Goal: Task Accomplishment & Management: Manage account settings

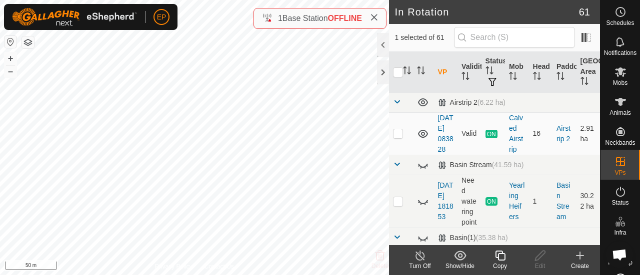
click at [498, 259] on icon at bounding box center [500, 256] width 10 height 10
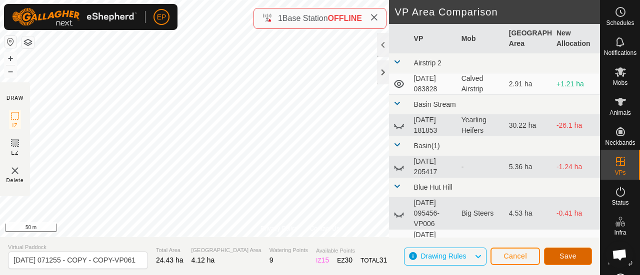
click at [558, 252] on button "Save" at bounding box center [568, 256] width 48 height 17
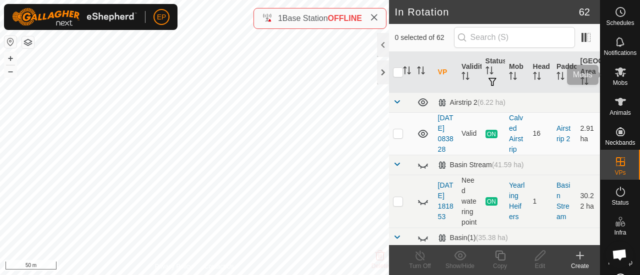
click at [613, 80] on span "Mobs" at bounding box center [620, 83] width 14 height 6
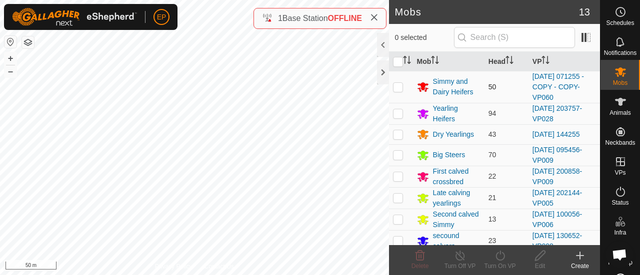
click at [398, 86] on p-checkbox at bounding box center [398, 87] width 10 height 8
checkbox input "true"
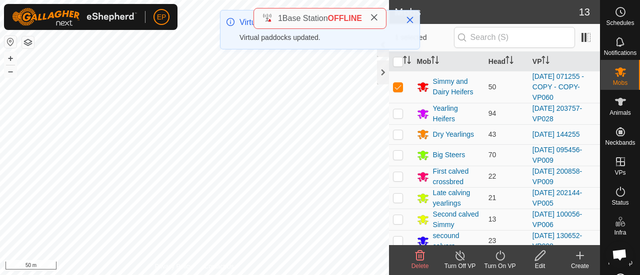
click at [501, 255] on icon at bounding box center [500, 256] width 12 height 12
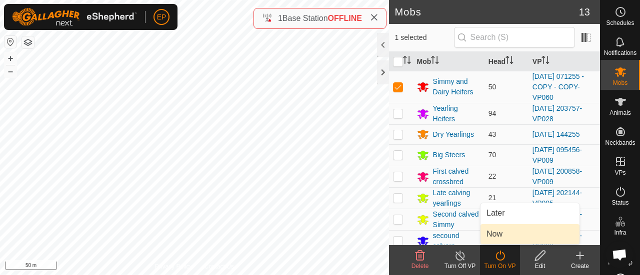
click at [493, 239] on link "Now" at bounding box center [529, 234] width 99 height 20
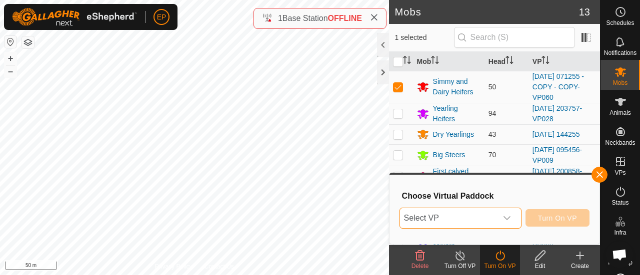
click at [475, 221] on span "Select VP" at bounding box center [448, 218] width 97 height 20
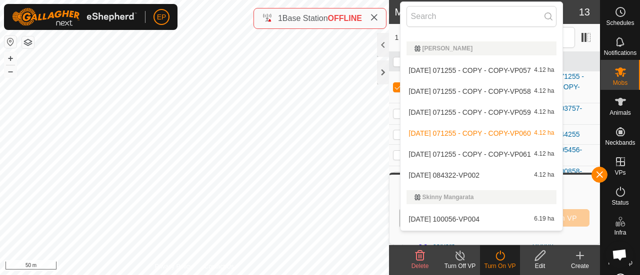
scroll to position [1464, 0]
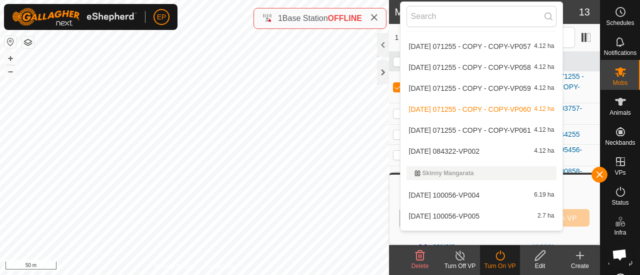
click at [516, 125] on li "[DATE] 071255 - COPY - COPY-VP061 4.12 ha" at bounding box center [481, 130] width 162 height 20
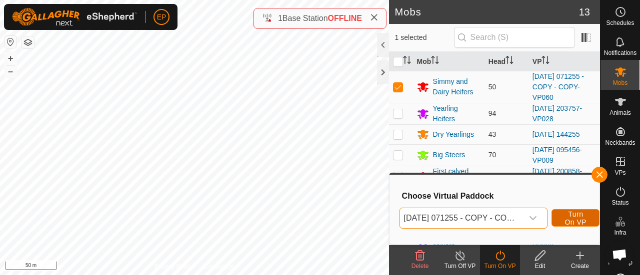
click at [563, 213] on button "Turn On VP" at bounding box center [575, 217] width 48 height 17
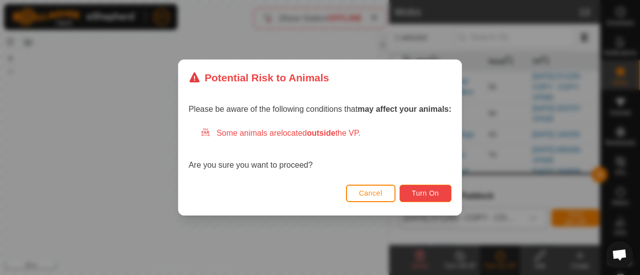
click at [437, 192] on span "Turn On" at bounding box center [425, 193] width 27 height 8
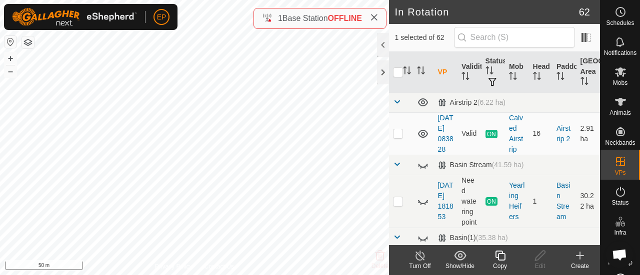
click at [504, 260] on icon at bounding box center [500, 256] width 10 height 10
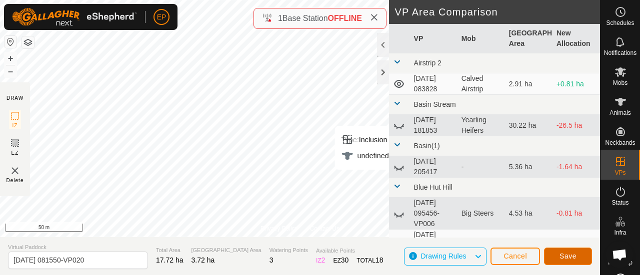
click at [560, 254] on span "Save" at bounding box center [567, 256] width 17 height 8
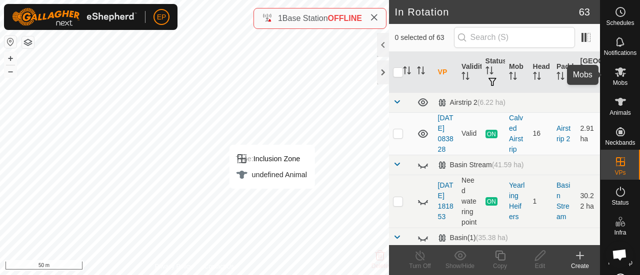
click at [619, 78] on es-mob-svg-icon at bounding box center [620, 72] width 18 height 16
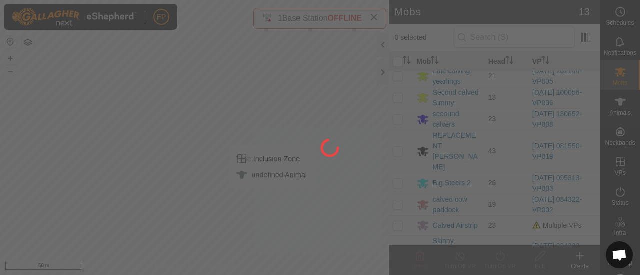
scroll to position [133, 0]
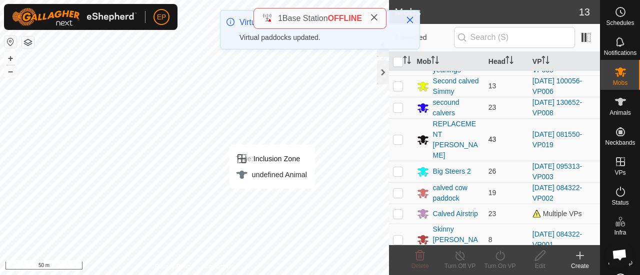
click at [399, 135] on p-checkbox at bounding box center [398, 139] width 10 height 8
checkbox input "true"
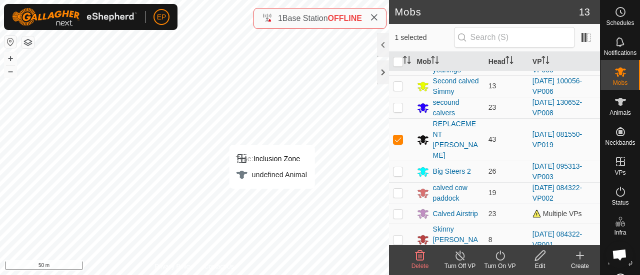
click at [493, 256] on turn-on-svg-icon at bounding box center [500, 256] width 40 height 12
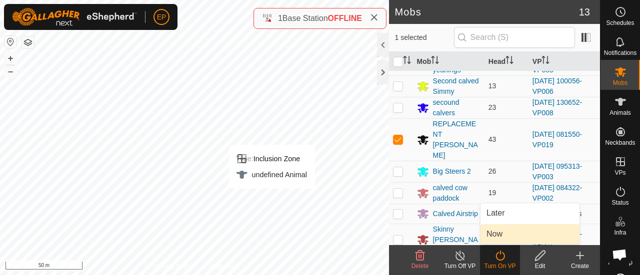
click at [493, 234] on link "Now" at bounding box center [529, 234] width 99 height 20
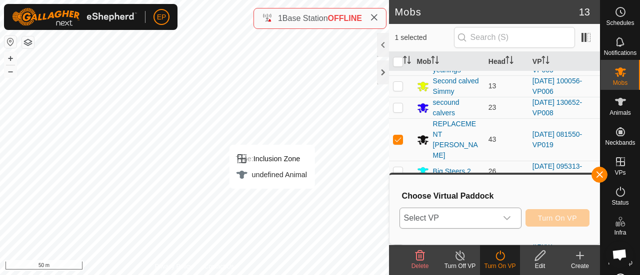
click at [480, 221] on span "Select VP" at bounding box center [448, 218] width 97 height 20
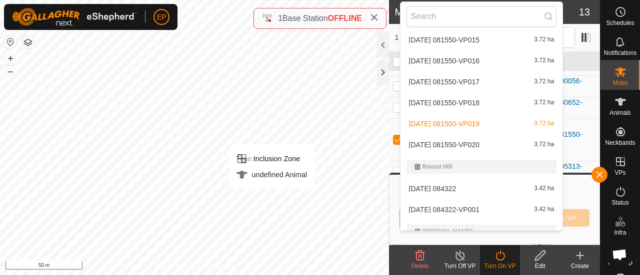
scroll to position [1305, 0]
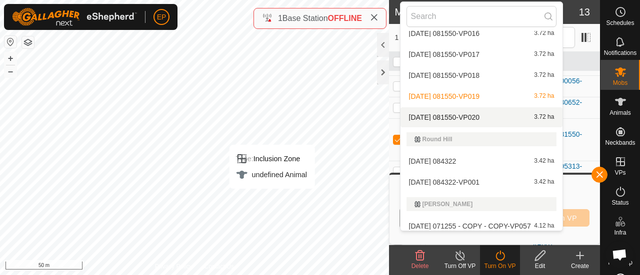
click at [483, 115] on li "[DATE] 081550-VP020 3.72 ha" at bounding box center [481, 117] width 162 height 20
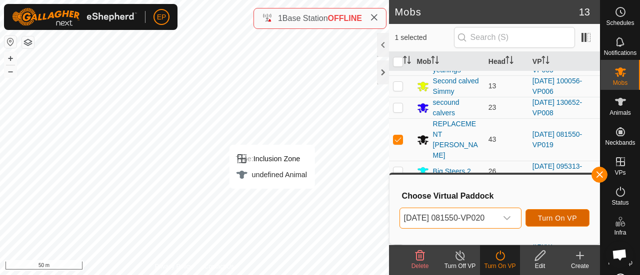
click at [553, 214] on span "Turn On VP" at bounding box center [557, 218] width 39 height 8
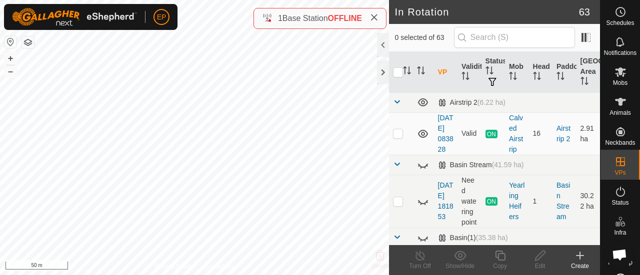
checkbox input "true"
click at [498, 261] on icon at bounding box center [500, 256] width 12 height 12
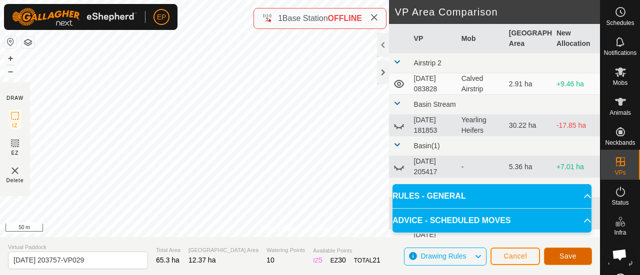
click at [565, 253] on span "Save" at bounding box center [567, 256] width 17 height 8
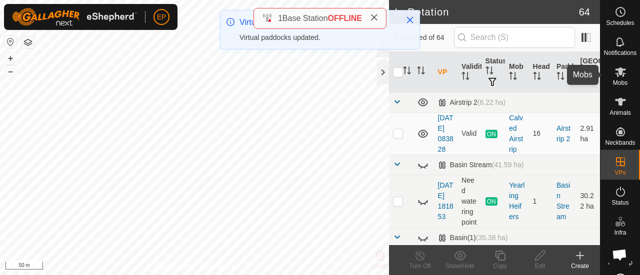
click at [617, 74] on icon at bounding box center [620, 71] width 11 height 9
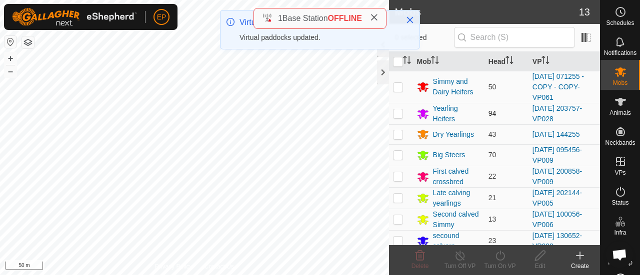
click at [399, 111] on p-checkbox at bounding box center [398, 113] width 10 height 8
checkbox input "true"
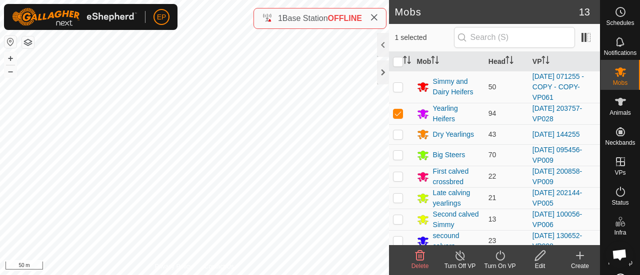
click at [496, 253] on icon at bounding box center [500, 256] width 12 height 12
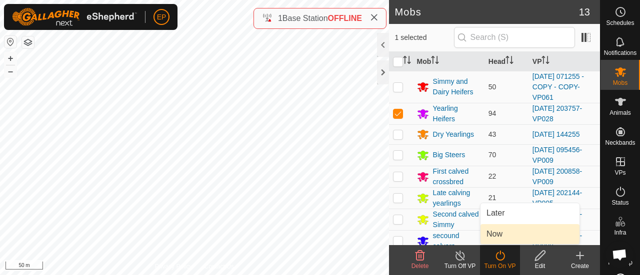
click at [496, 234] on link "Now" at bounding box center [529, 234] width 99 height 20
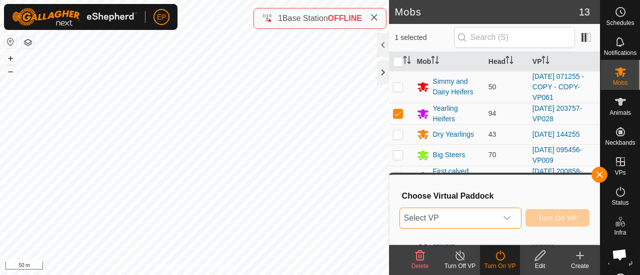
click at [469, 222] on span "Select VP" at bounding box center [448, 218] width 97 height 20
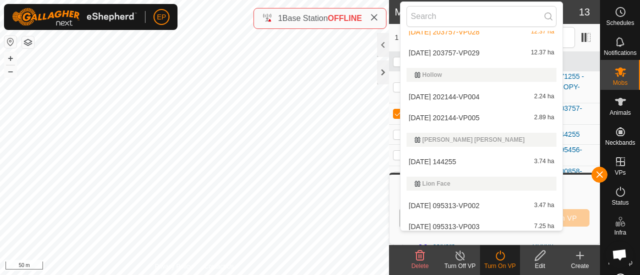
scroll to position [806, 0]
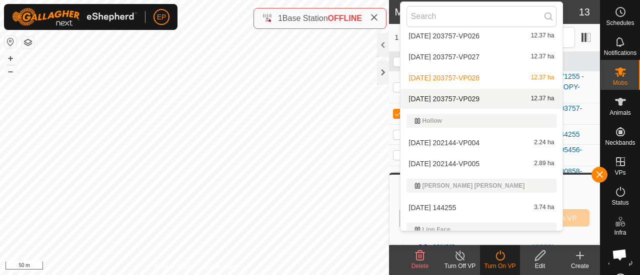
click at [488, 93] on li "[DATE] 203757-VP029 12.37 ha" at bounding box center [481, 99] width 162 height 20
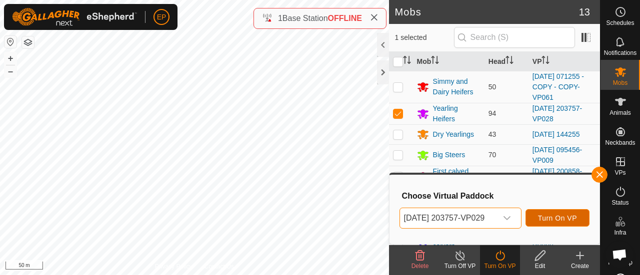
click at [564, 214] on span "Turn On VP" at bounding box center [557, 218] width 39 height 8
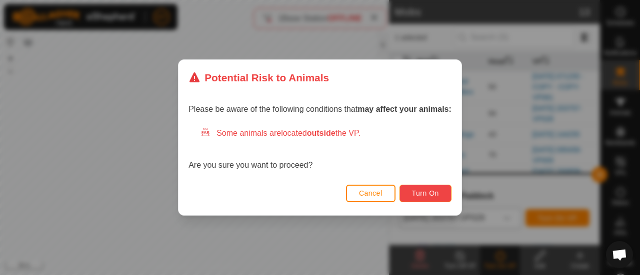
click at [424, 192] on span "Turn On" at bounding box center [425, 193] width 27 height 8
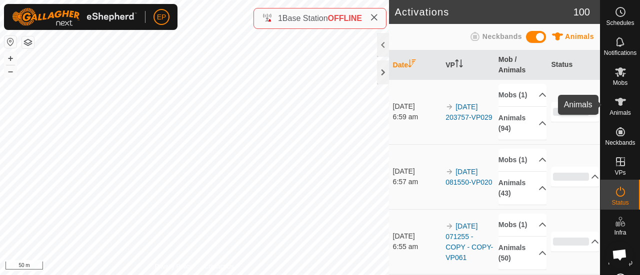
click at [614, 107] on icon at bounding box center [620, 102] width 12 height 12
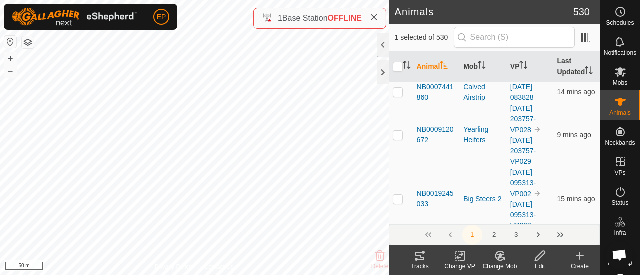
click at [500, 257] on icon at bounding box center [500, 255] width 7 height 5
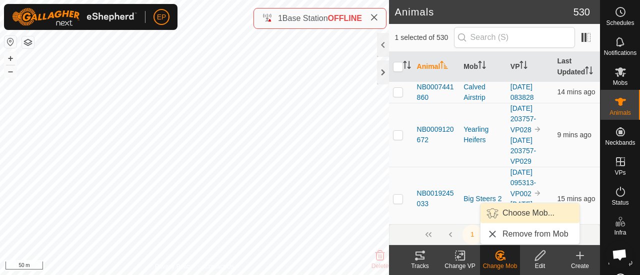
click at [508, 217] on link "Choose Mob..." at bounding box center [529, 213] width 99 height 20
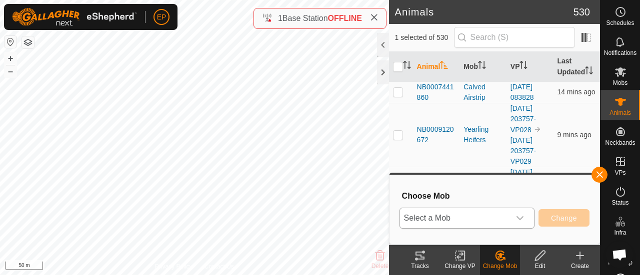
click at [470, 219] on span "Select a Mob" at bounding box center [455, 218] width 110 height 20
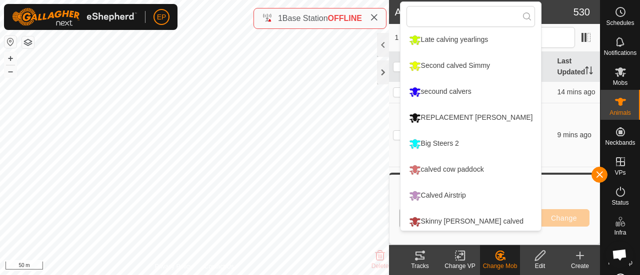
scroll to position [137, 0]
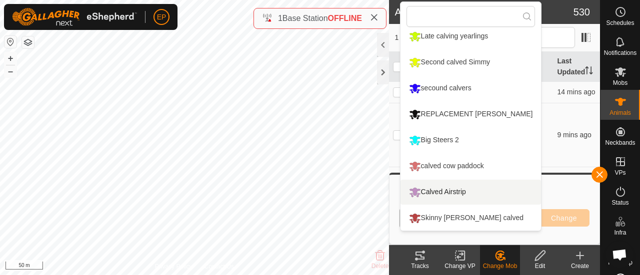
click at [438, 190] on li "Calved Airstrip" at bounding box center [470, 192] width 141 height 25
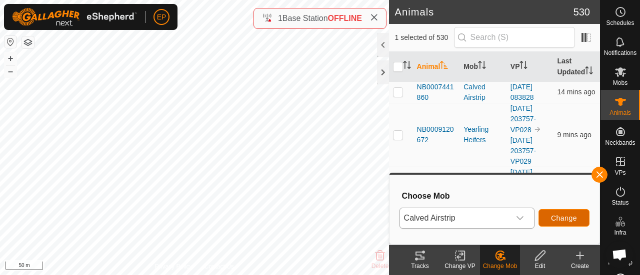
click at [562, 214] on span "Change" at bounding box center [564, 218] width 26 height 8
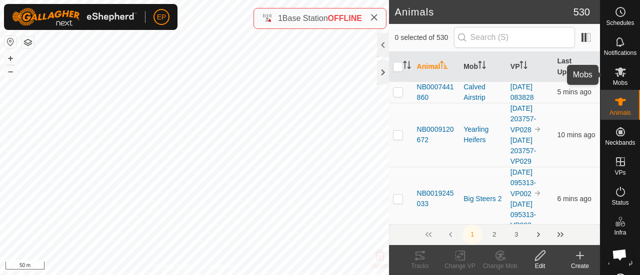
click at [620, 69] on icon at bounding box center [620, 71] width 11 height 9
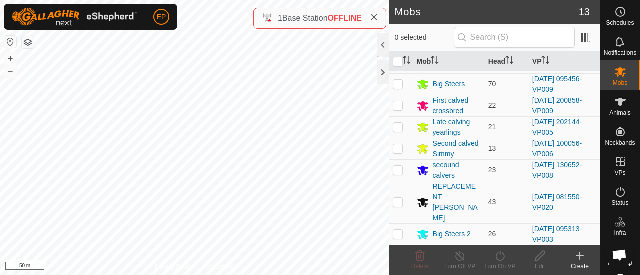
scroll to position [133, 0]
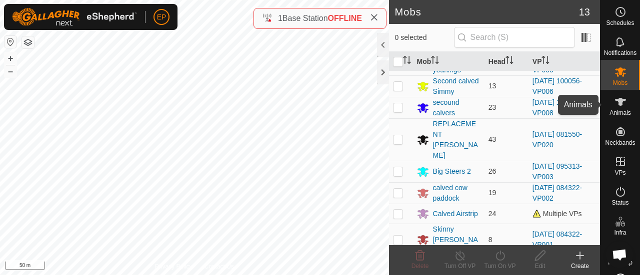
click at [611, 102] on es-animals-svg-icon at bounding box center [620, 102] width 18 height 16
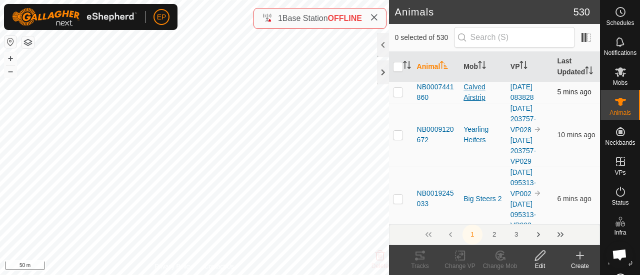
click at [472, 101] on div "Calved Airstrip" at bounding box center [482, 92] width 39 height 21
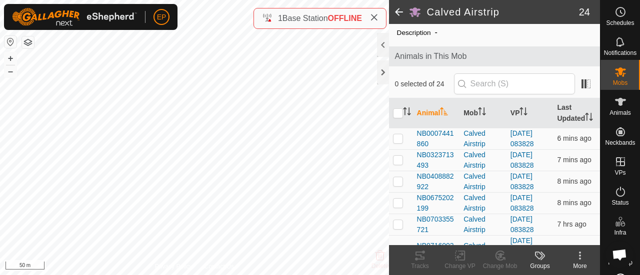
scroll to position [31, 0]
click at [396, 143] on p-checkbox at bounding box center [398, 139] width 10 height 8
checkbox input "true"
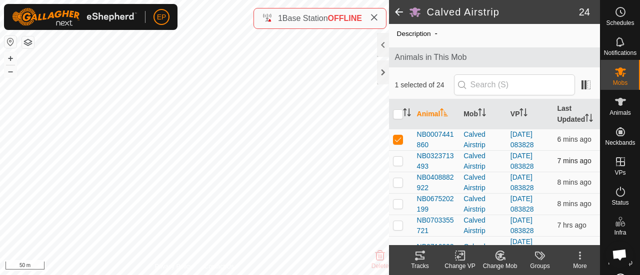
click at [398, 165] on p-checkbox at bounding box center [398, 161] width 10 height 8
checkbox input "true"
click at [398, 186] on td at bounding box center [401, 182] width 24 height 21
checkbox input "true"
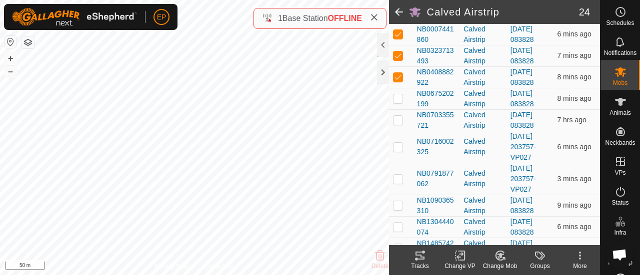
scroll to position [135, 0]
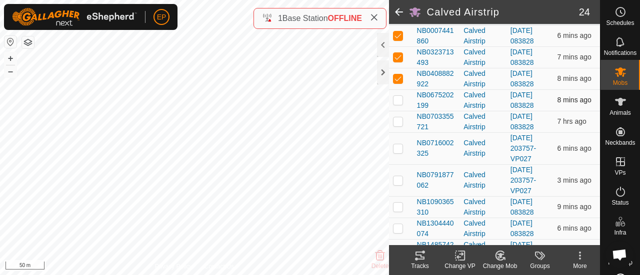
click at [398, 104] on p-checkbox at bounding box center [398, 100] width 10 height 8
checkbox input "true"
click at [400, 125] on p-checkbox at bounding box center [398, 121] width 10 height 8
checkbox input "true"
click at [395, 152] on p-checkbox at bounding box center [398, 148] width 10 height 8
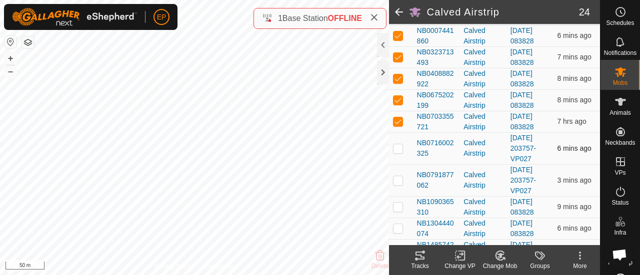
checkbox input "true"
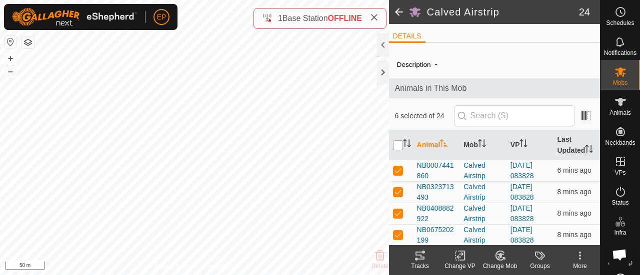
click at [401, 147] on input "checkbox" at bounding box center [398, 145] width 10 height 10
checkbox input "true"
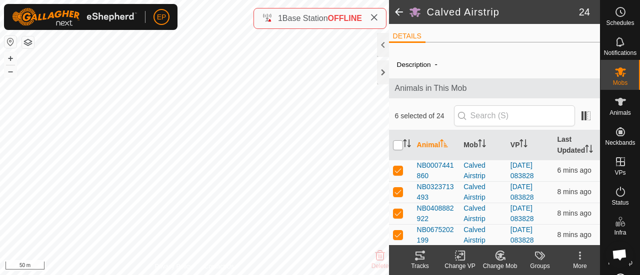
checkbox input "true"
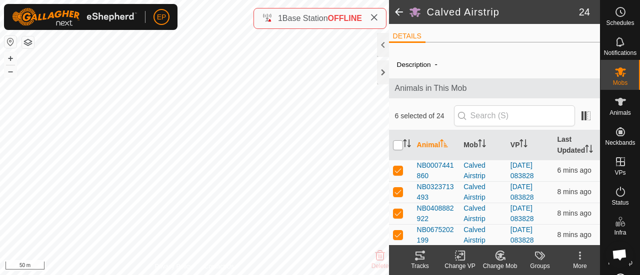
checkbox input "true"
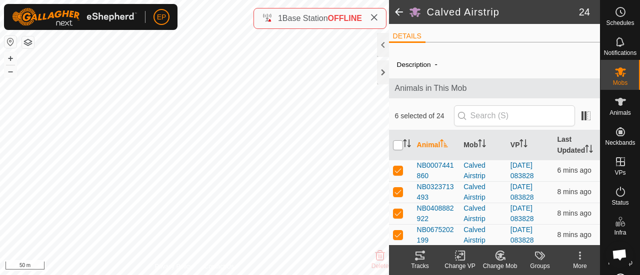
checkbox input "true"
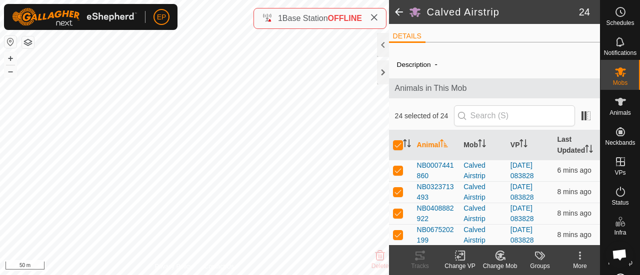
click at [460, 255] on icon at bounding box center [460, 256] width 12 height 12
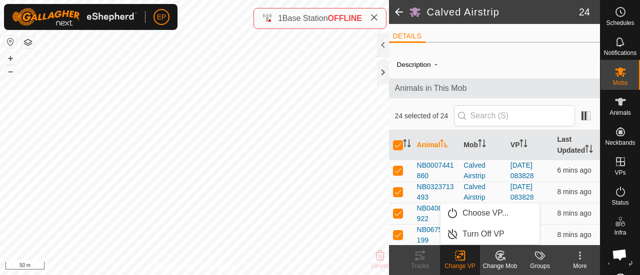
click at [579, 256] on icon at bounding box center [580, 256] width 12 height 12
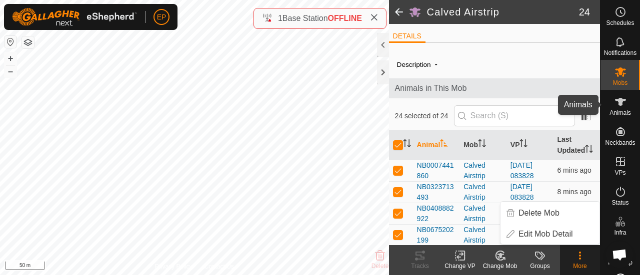
click at [617, 101] on icon at bounding box center [620, 102] width 11 height 8
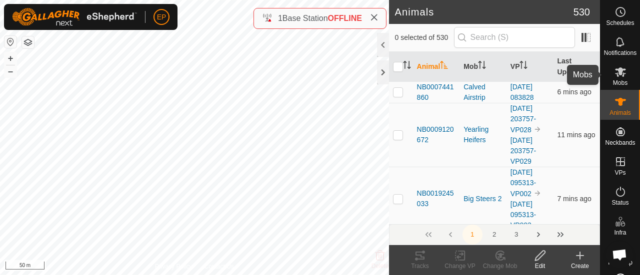
click at [618, 68] on icon at bounding box center [620, 72] width 12 height 12
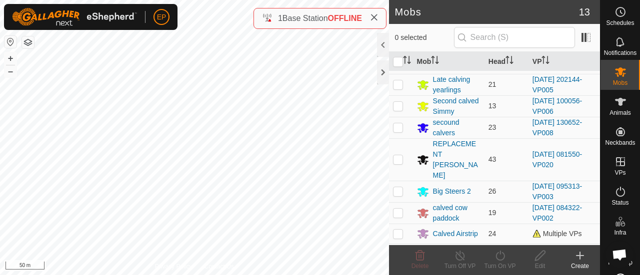
scroll to position [133, 0]
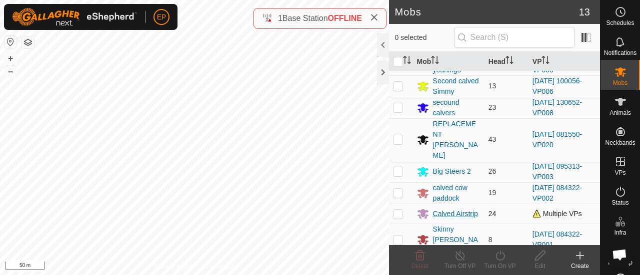
click at [436, 209] on div "Calved Airstrip" at bounding box center [455, 214] width 45 height 10
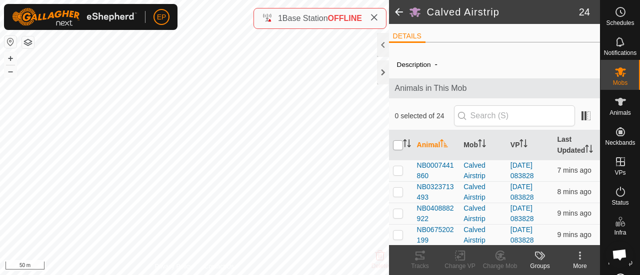
click at [400, 147] on input "checkbox" at bounding box center [398, 145] width 10 height 10
checkbox input "true"
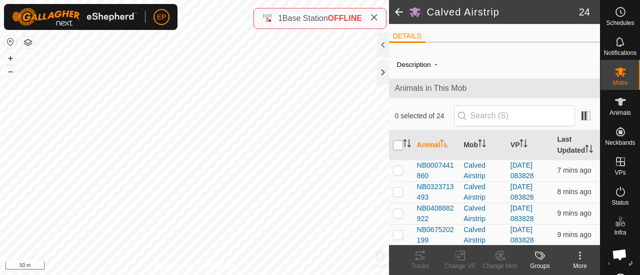
checkbox input "true"
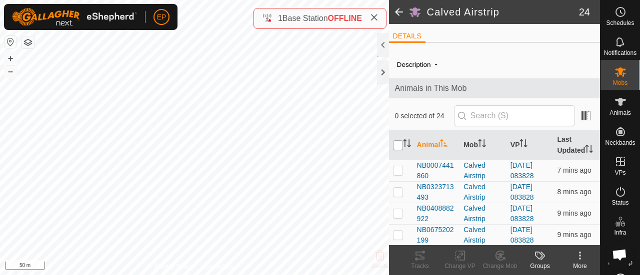
checkbox input "true"
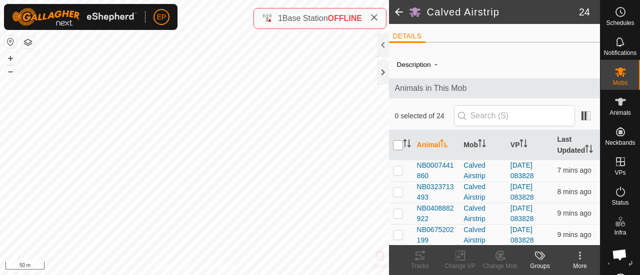
checkbox input "true"
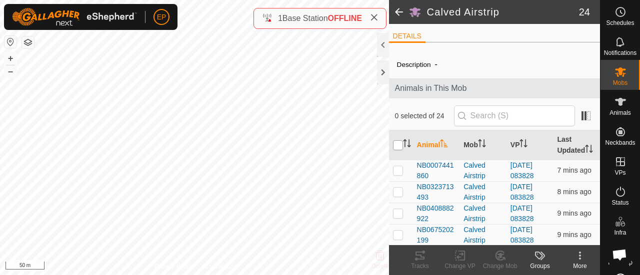
checkbox input "true"
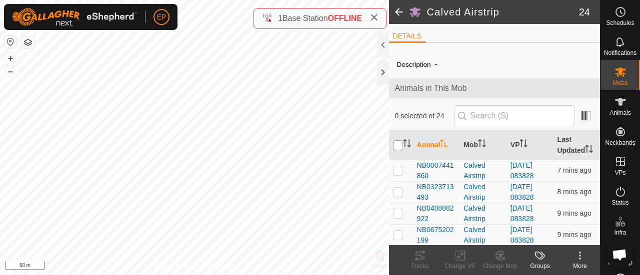
checkbox input "true"
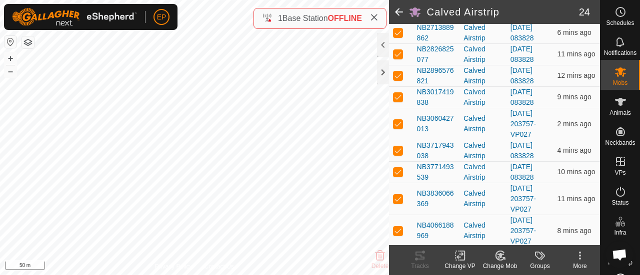
scroll to position [552, 0]
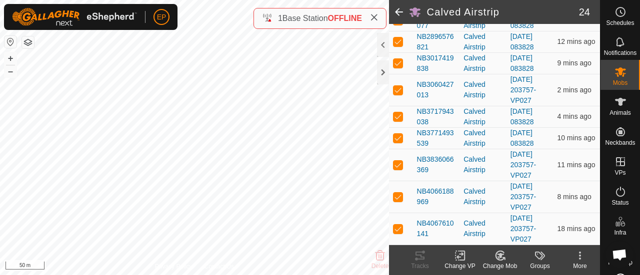
click at [457, 257] on icon at bounding box center [459, 256] width 7 height 6
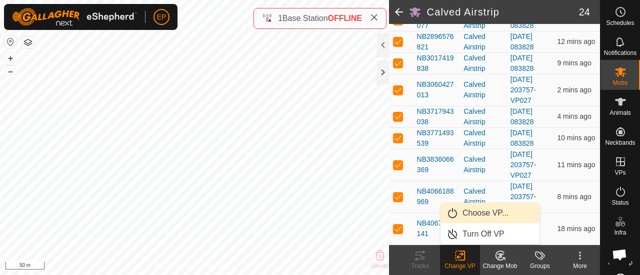
click at [473, 214] on link "Choose VP..." at bounding box center [489, 213] width 99 height 20
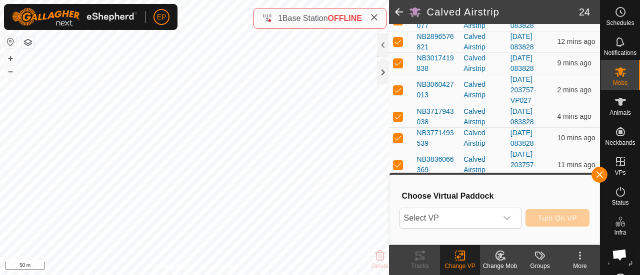
click at [473, 214] on span "Select VP" at bounding box center [448, 218] width 97 height 20
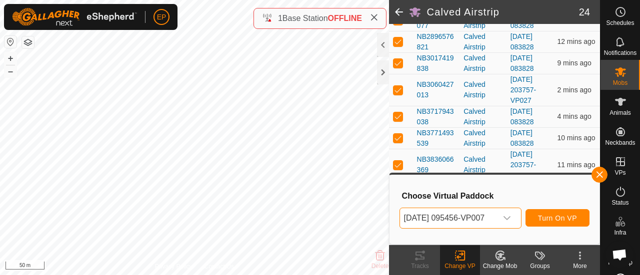
click at [473, 214] on span "[DATE] 095456-VP007" at bounding box center [448, 218] width 97 height 20
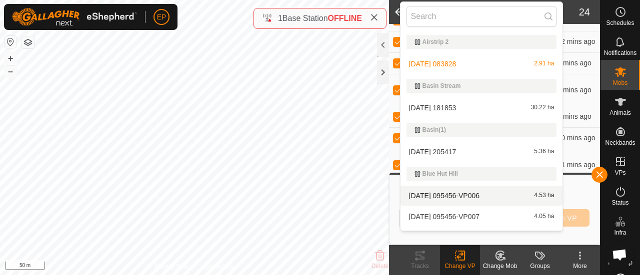
scroll to position [17, 0]
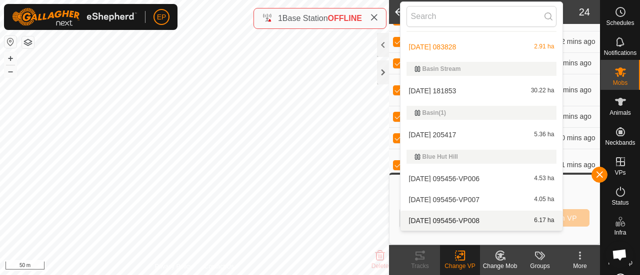
click at [505, 256] on icon at bounding box center [500, 256] width 12 height 12
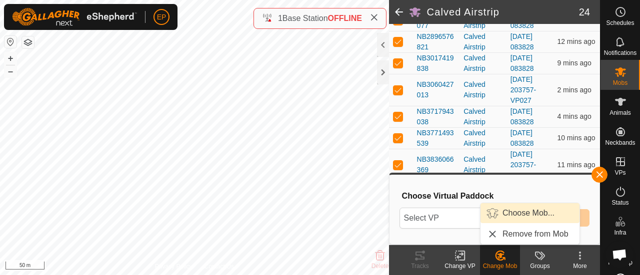
click at [512, 217] on link "Choose Mob..." at bounding box center [529, 213] width 99 height 20
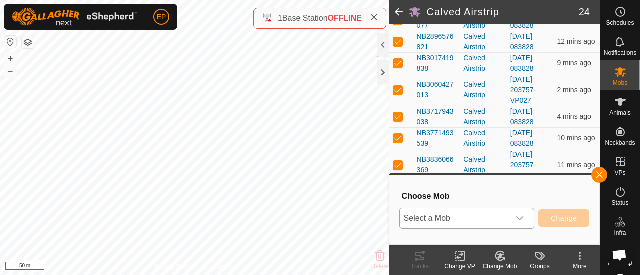
click at [480, 220] on span "Select a Mob" at bounding box center [455, 218] width 110 height 20
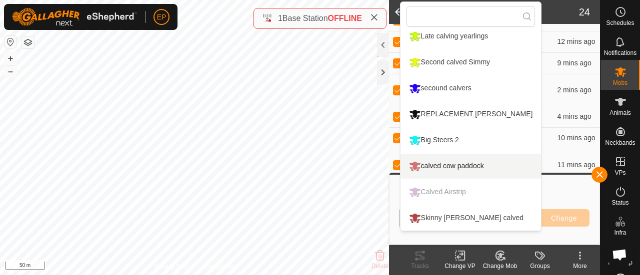
scroll to position [130, 0]
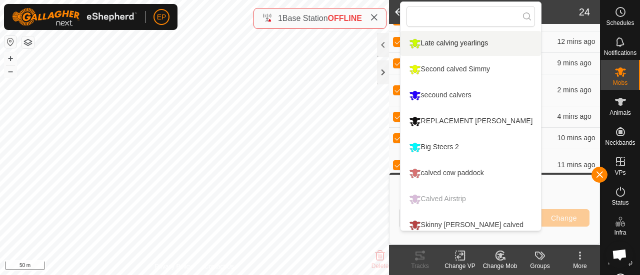
click at [556, 11] on h2 "Calved Airstrip" at bounding box center [503, 12] width 152 height 12
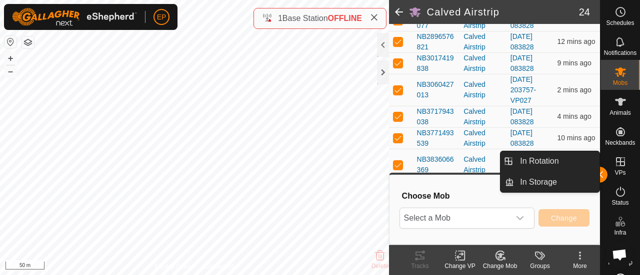
click at [579, 260] on icon at bounding box center [580, 256] width 12 height 12
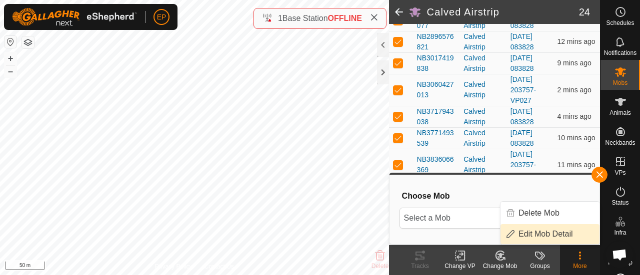
click at [536, 237] on link "Edit Mob Detail" at bounding box center [549, 234] width 99 height 20
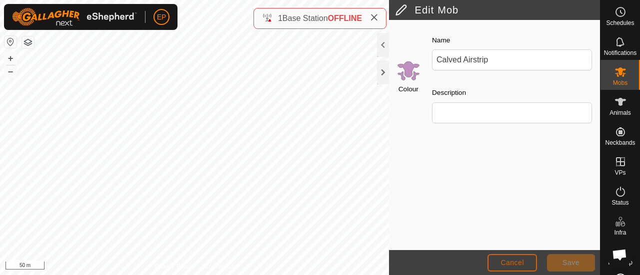
click at [509, 258] on button "Cancel" at bounding box center [511, 262] width 49 height 17
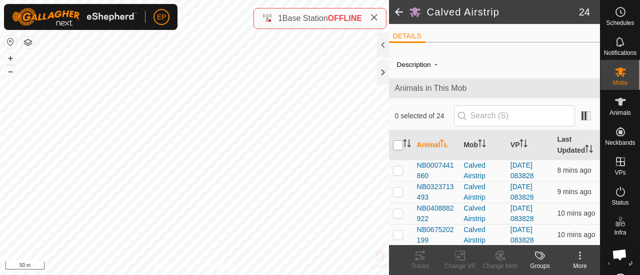
click at [400, 149] on input "checkbox" at bounding box center [398, 145] width 10 height 10
checkbox input "true"
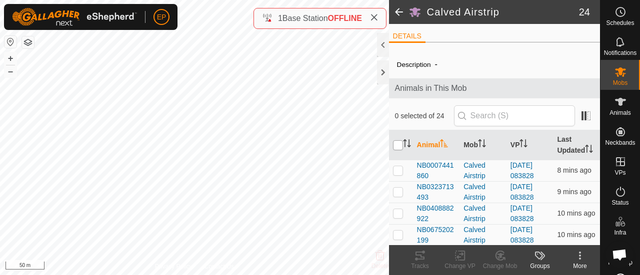
checkbox input "true"
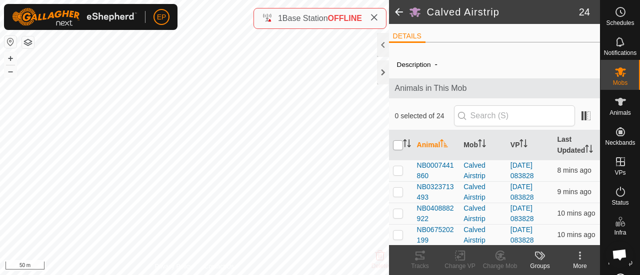
checkbox input "true"
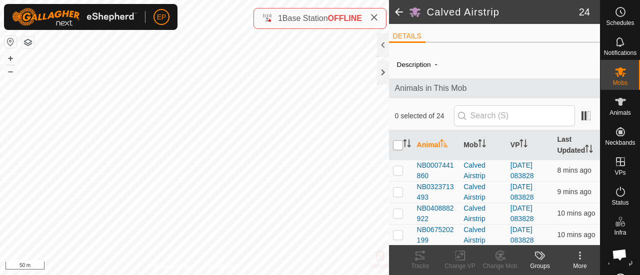
checkbox input "true"
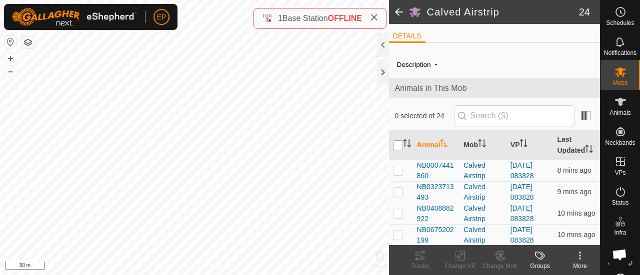
checkbox input "true"
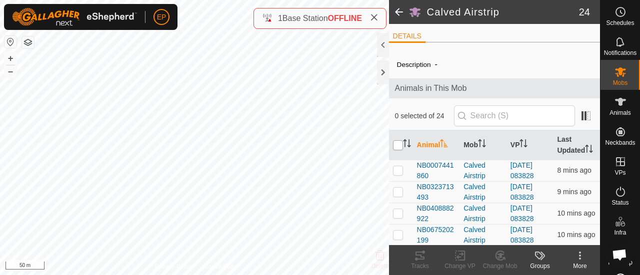
checkbox input "true"
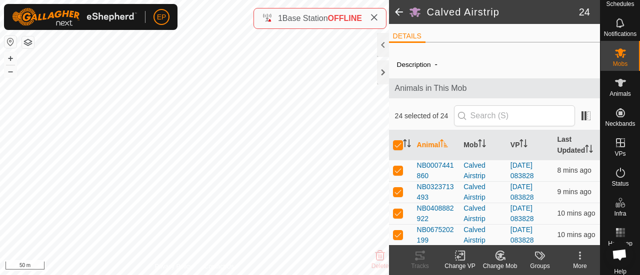
scroll to position [17, 0]
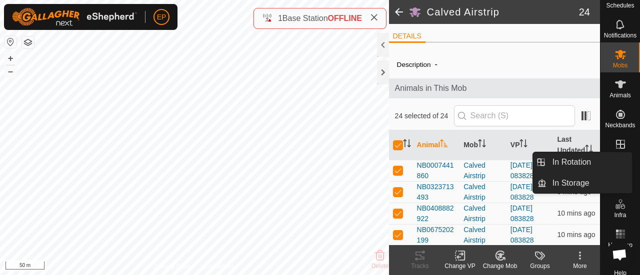
click at [616, 143] on icon at bounding box center [620, 144] width 9 height 9
click at [618, 143] on icon at bounding box center [620, 144] width 12 height 12
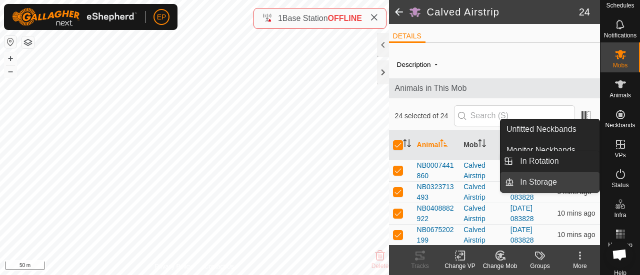
click at [553, 180] on link "In Storage" at bounding box center [556, 182] width 85 height 20
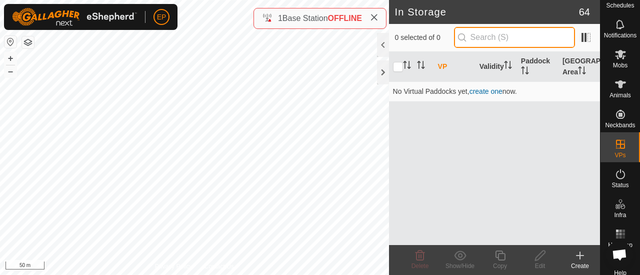
click at [479, 35] on input "text" at bounding box center [514, 37] width 121 height 21
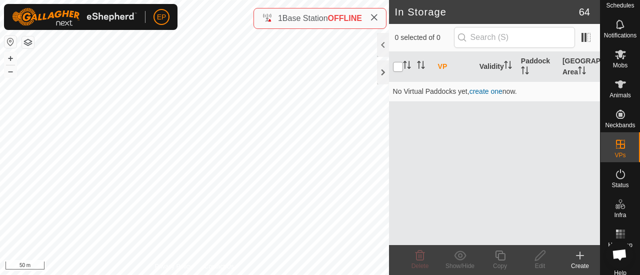
click at [397, 67] on input "checkbox" at bounding box center [398, 67] width 10 height 10
checkbox input "false"
click at [586, 35] on span at bounding box center [586, 37] width 16 height 16
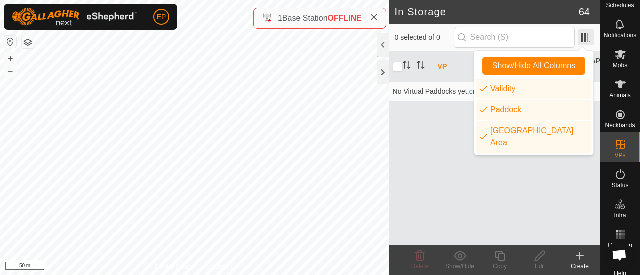
click at [586, 35] on span at bounding box center [586, 37] width 16 height 16
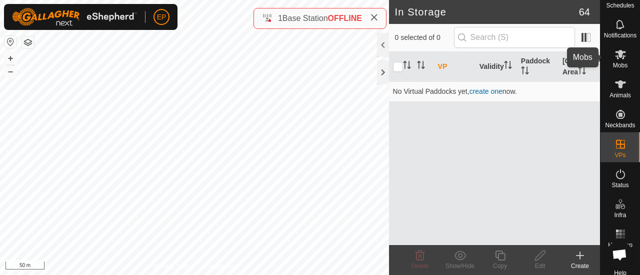
click at [621, 56] on icon at bounding box center [620, 54] width 12 height 12
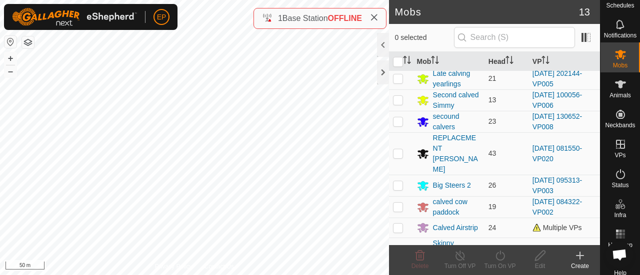
scroll to position [133, 0]
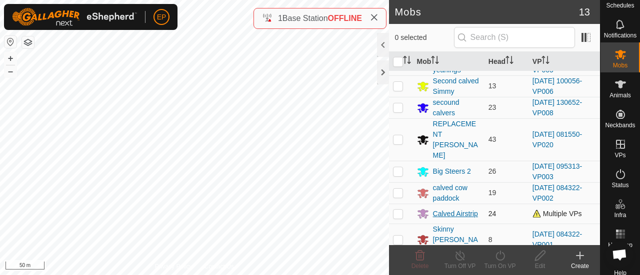
click at [437, 209] on div "Calved Airstrip" at bounding box center [455, 214] width 45 height 10
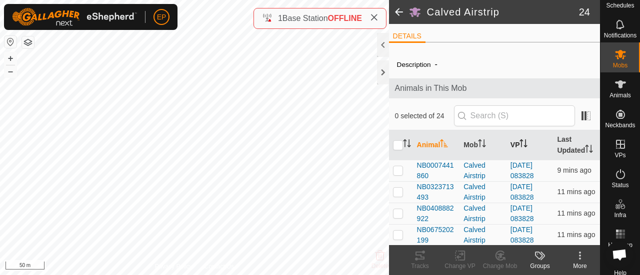
click at [515, 148] on th "VP" at bounding box center [529, 145] width 47 height 30
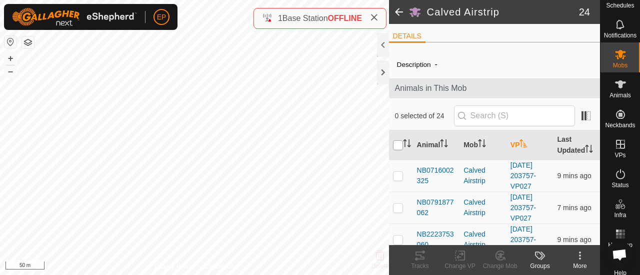
click at [399, 149] on input "checkbox" at bounding box center [398, 145] width 10 height 10
checkbox input "true"
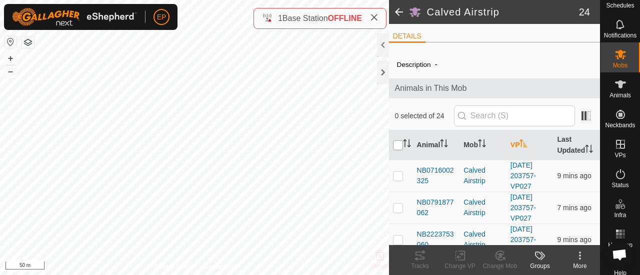
checkbox input "true"
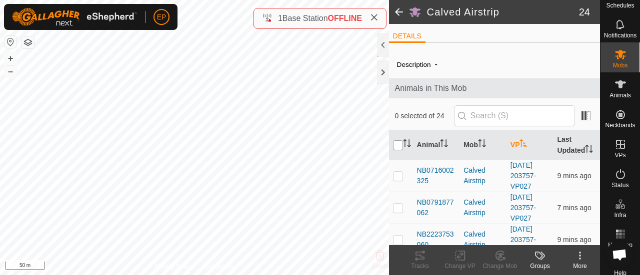
checkbox input "true"
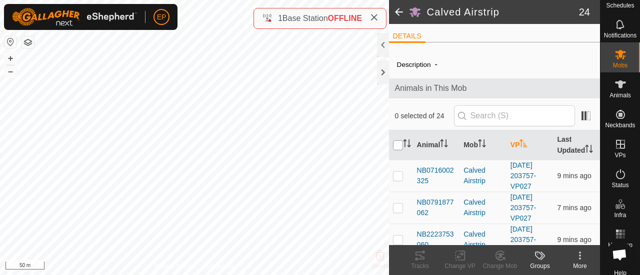
checkbox input "true"
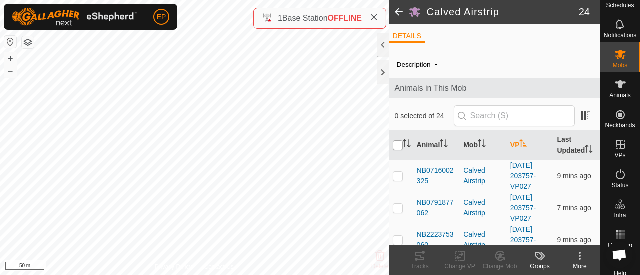
checkbox input "true"
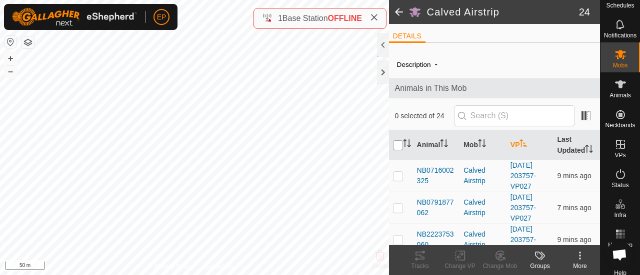
checkbox input "true"
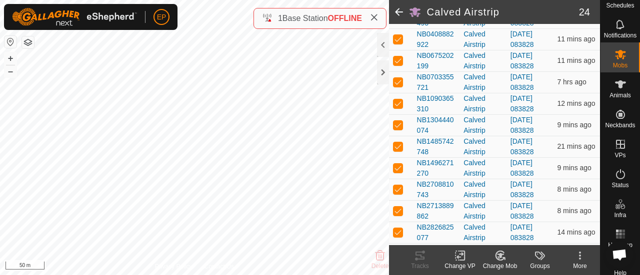
scroll to position [552, 0]
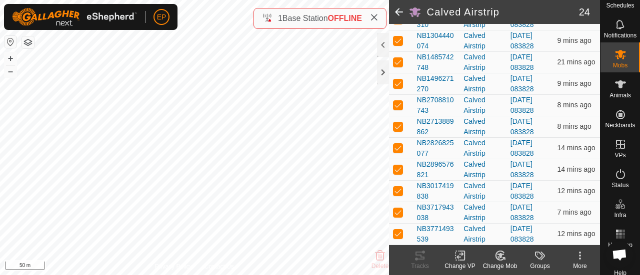
click at [581, 255] on icon at bounding box center [580, 256] width 12 height 12
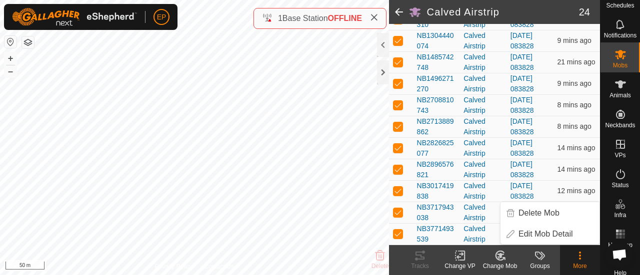
click at [581, 255] on icon at bounding box center [580, 256] width 12 height 12
click at [456, 253] on icon at bounding box center [460, 256] width 12 height 12
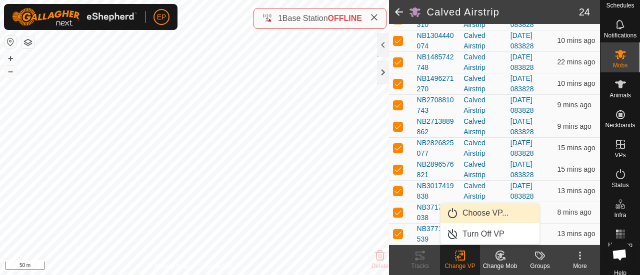
click at [488, 218] on link "Choose VP..." at bounding box center [489, 213] width 99 height 20
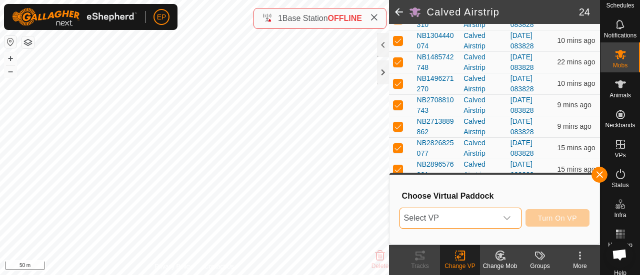
click at [488, 218] on span "Select VP" at bounding box center [448, 218] width 97 height 20
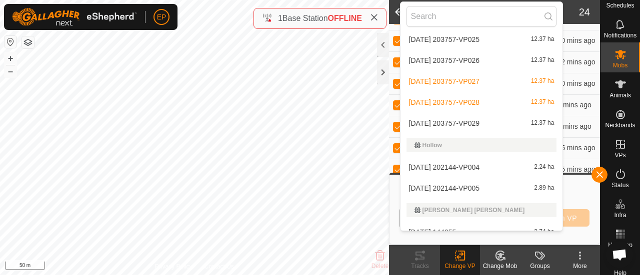
scroll to position [778, 0]
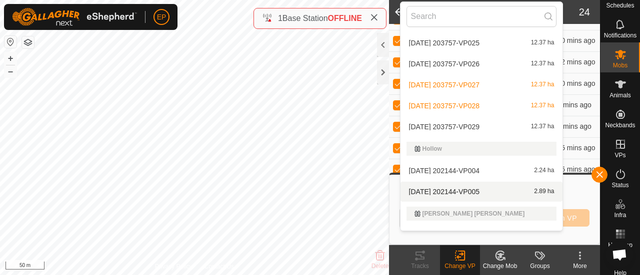
click at [500, 258] on icon at bounding box center [500, 256] width 12 height 12
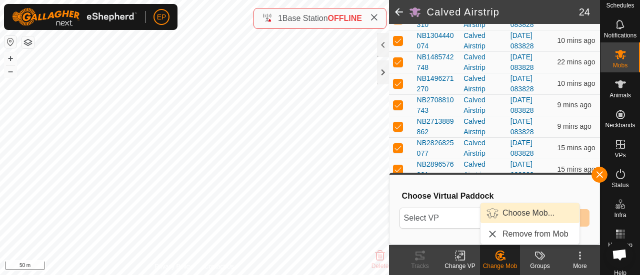
click at [510, 215] on link "Choose Mob..." at bounding box center [529, 213] width 99 height 20
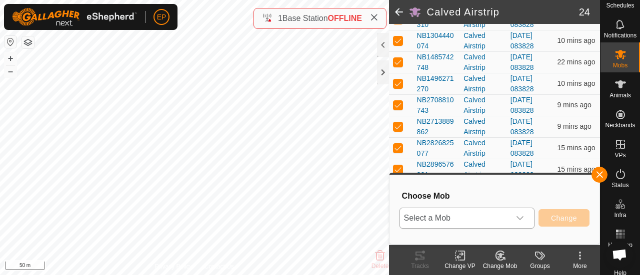
click at [499, 217] on span "Select a Mob" at bounding box center [455, 218] width 110 height 20
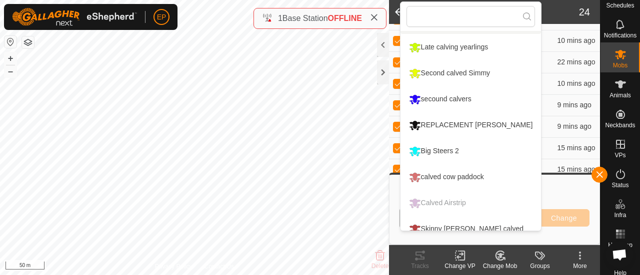
scroll to position [137, 0]
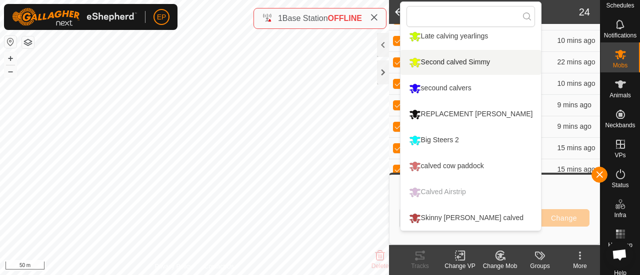
click at [559, 7] on h2 "Calved Airstrip" at bounding box center [503, 12] width 152 height 12
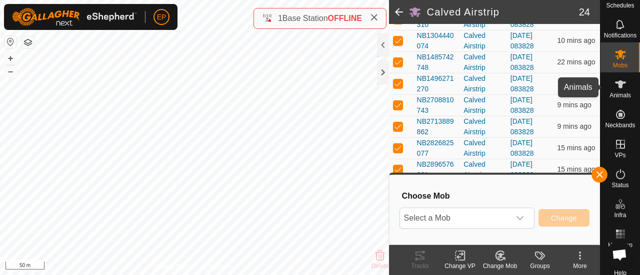
click at [623, 83] on es-animals-svg-icon at bounding box center [620, 84] width 18 height 16
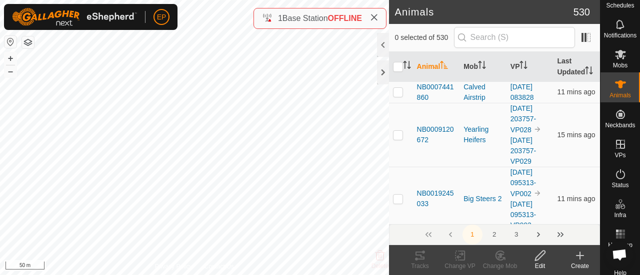
click at [623, 83] on es-animals-svg-icon at bounding box center [620, 84] width 18 height 16
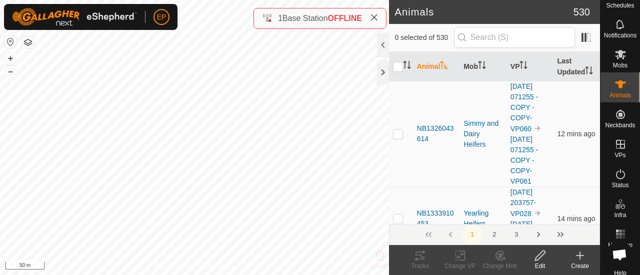
scroll to position [9487, 0]
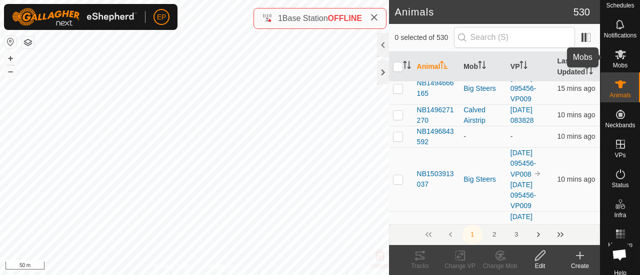
click at [615, 56] on icon at bounding box center [620, 54] width 11 height 9
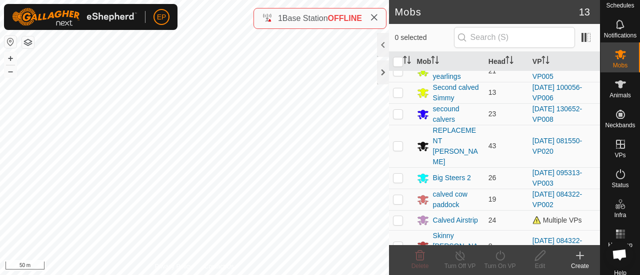
scroll to position [133, 0]
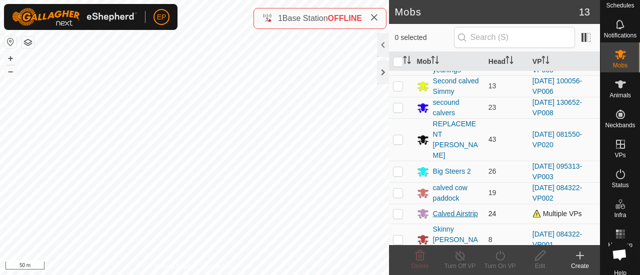
click at [446, 209] on div "Calved Airstrip" at bounding box center [455, 214] width 45 height 10
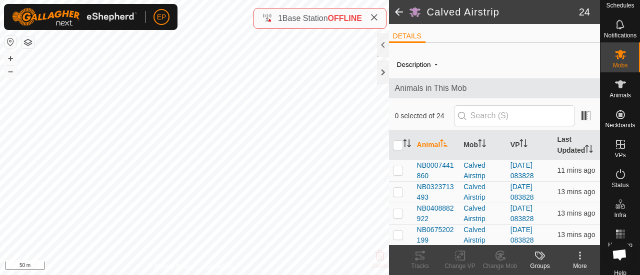
click at [579, 257] on icon at bounding box center [580, 256] width 12 height 12
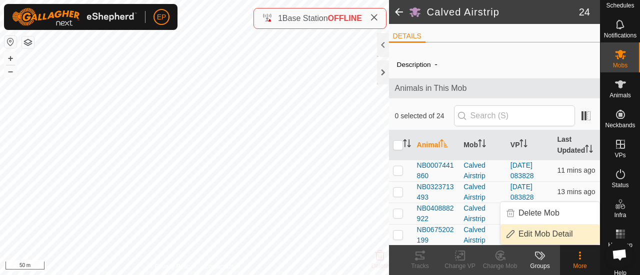
click at [542, 230] on link "Edit Mob Detail" at bounding box center [549, 234] width 99 height 20
